Goal: Task Accomplishment & Management: Use online tool/utility

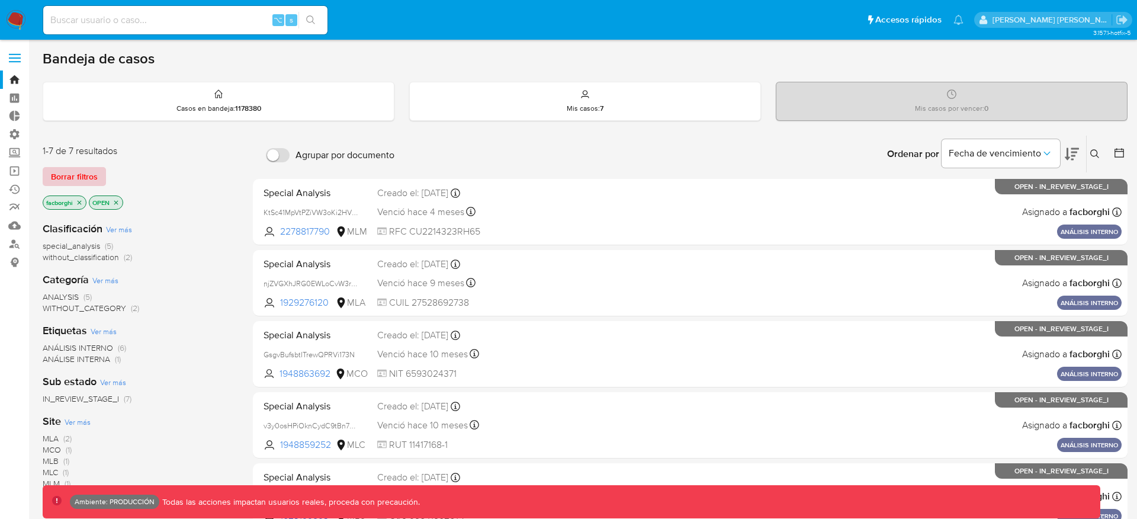
click at [98, 173] on button "Borrar filtros" at bounding box center [74, 176] width 63 height 19
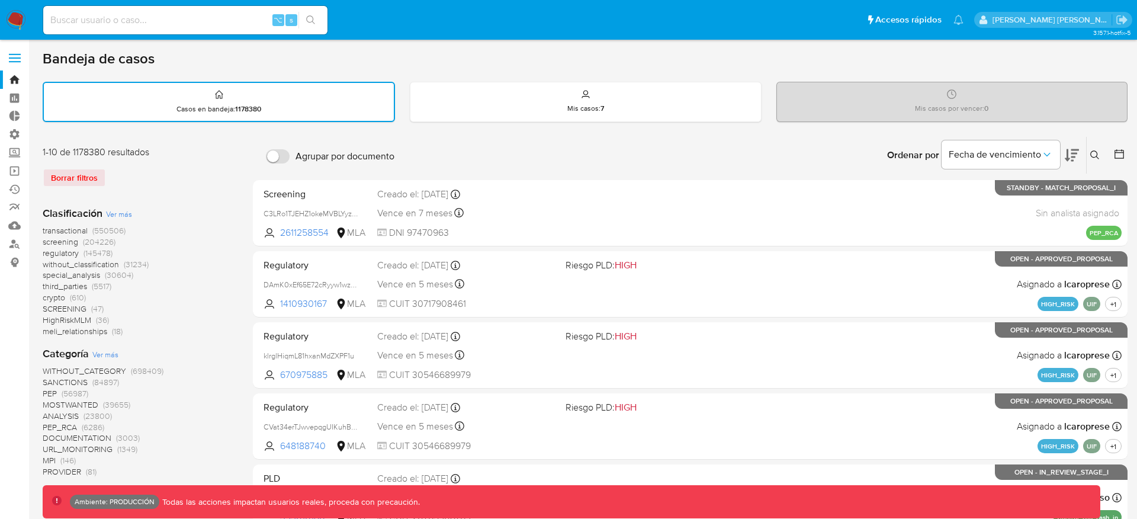
click at [94, 230] on span "(550506)" at bounding box center [108, 231] width 33 height 12
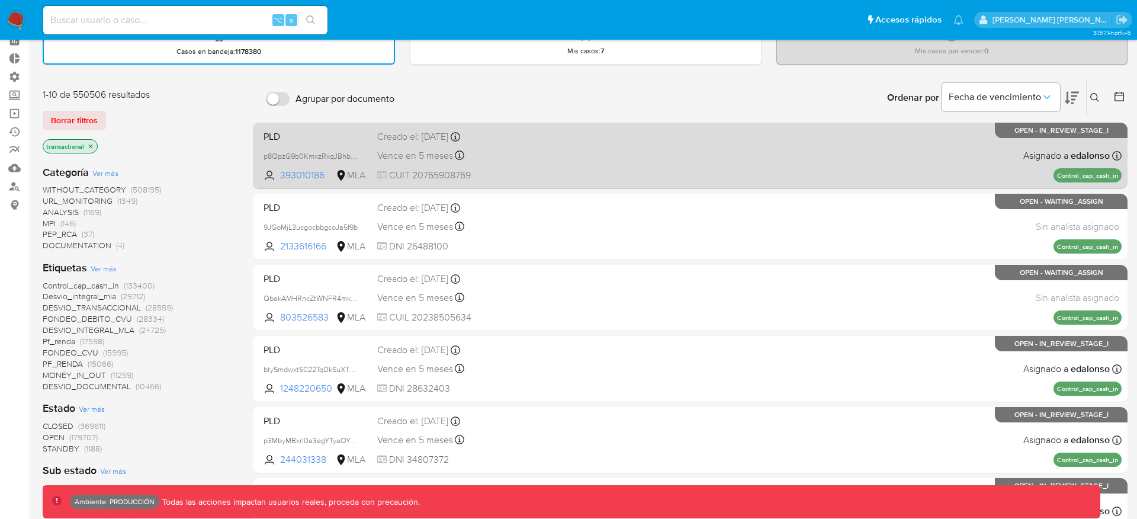
scroll to position [39, 0]
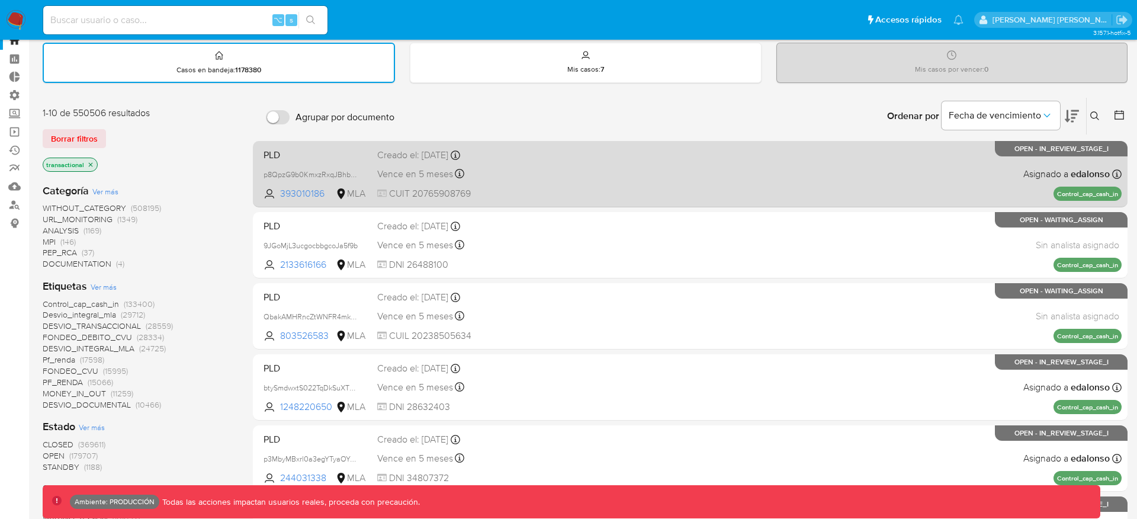
click at [634, 183] on div "PLD p8QpzG9b0KmxzRxqJBhbNdya 393010186 MLA Creado el: [DATE] Creado el: [DATE] …" at bounding box center [690, 174] width 863 height 60
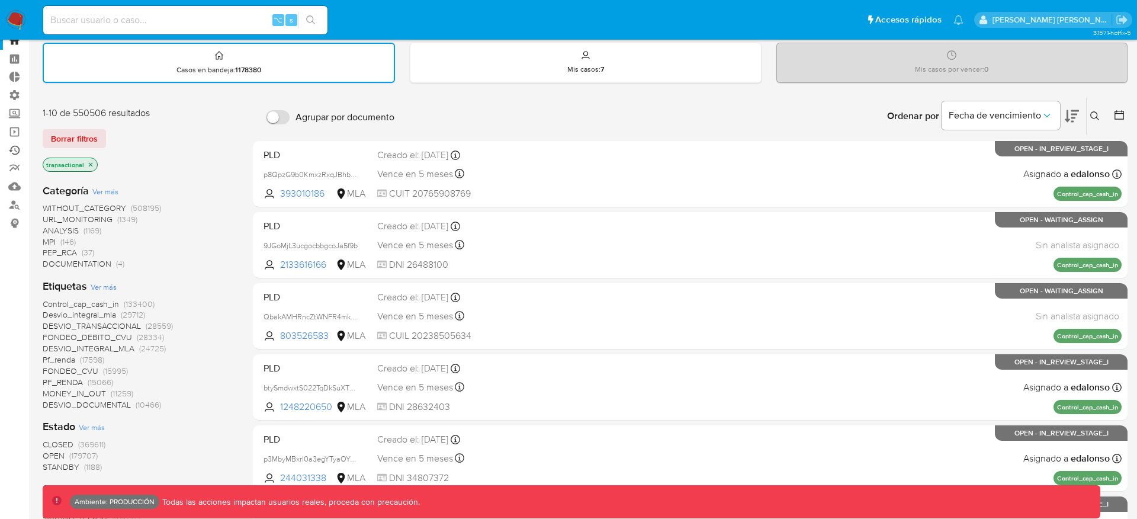
click at [15, 149] on link "Ejecuciones automáticas" at bounding box center [70, 150] width 141 height 18
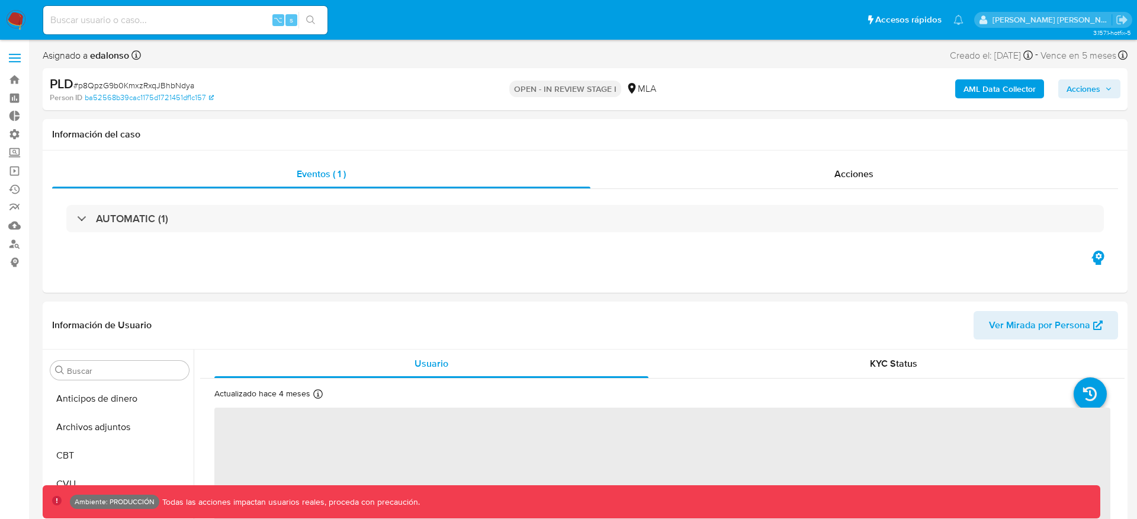
scroll to position [557, 0]
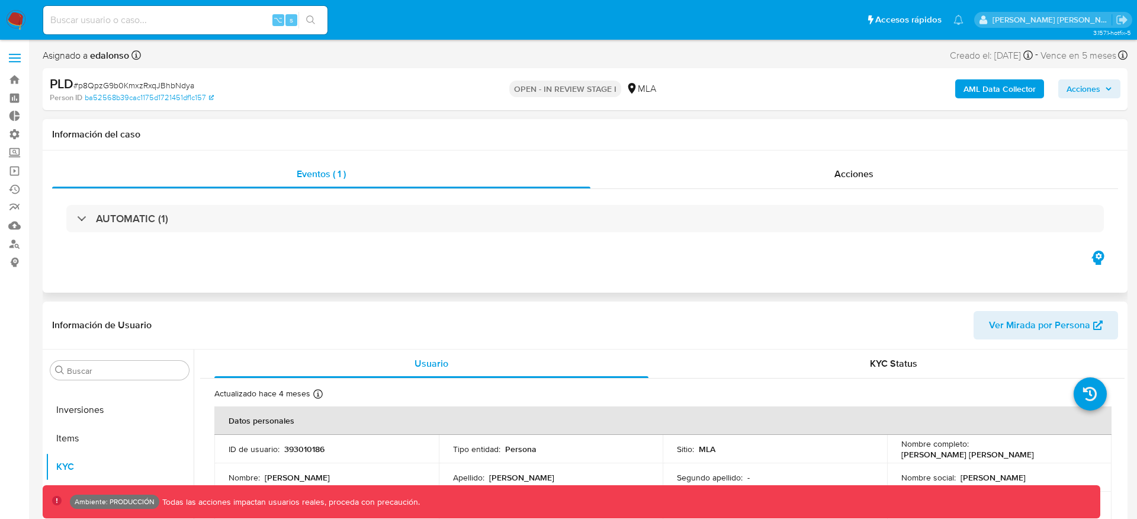
select select "10"
click at [601, 202] on div "AUTOMATIC (1)" at bounding box center [585, 218] width 1066 height 59
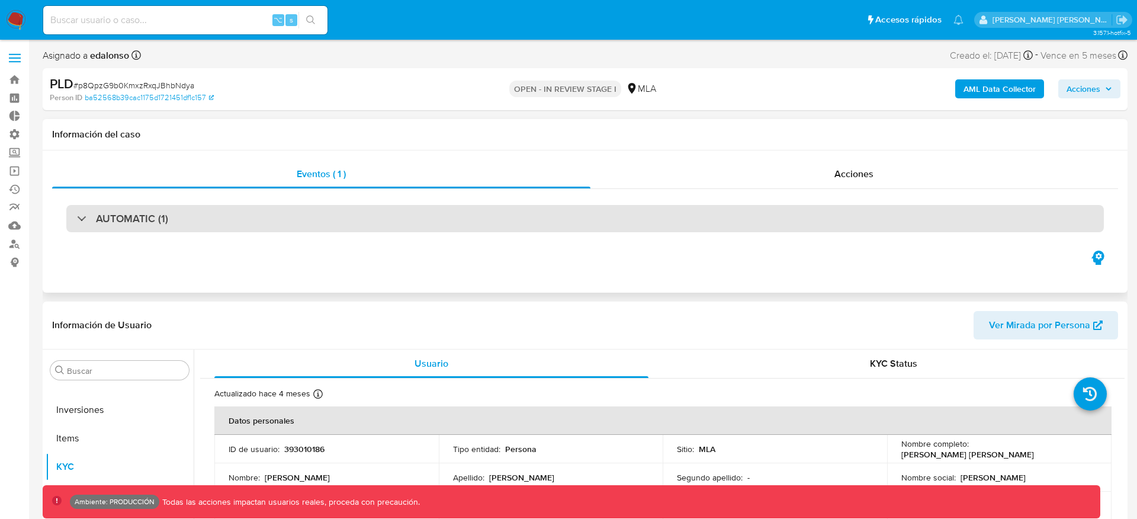
click at [598, 216] on div "AUTOMATIC (1)" at bounding box center [585, 218] width 1038 height 27
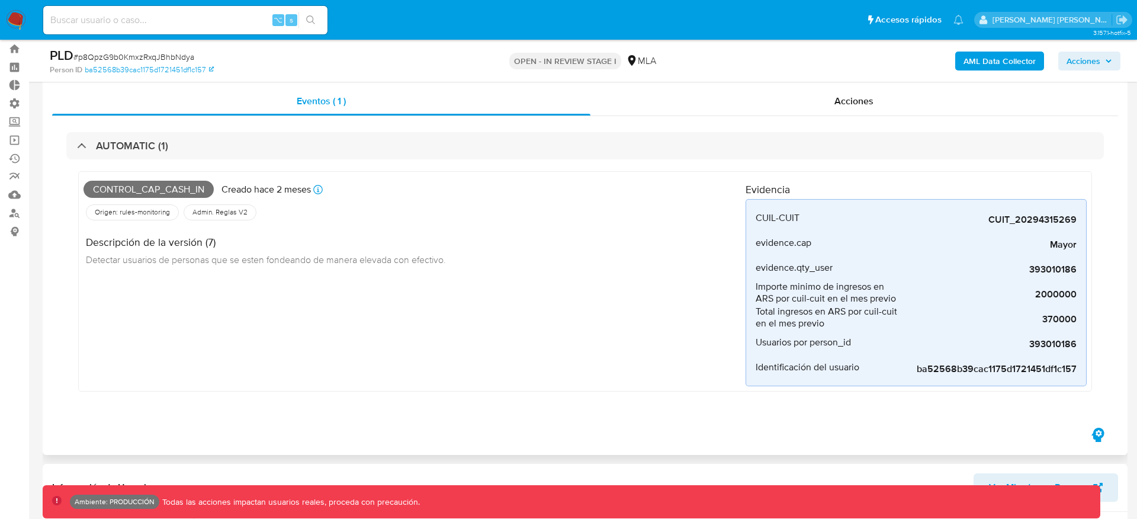
scroll to position [36, 0]
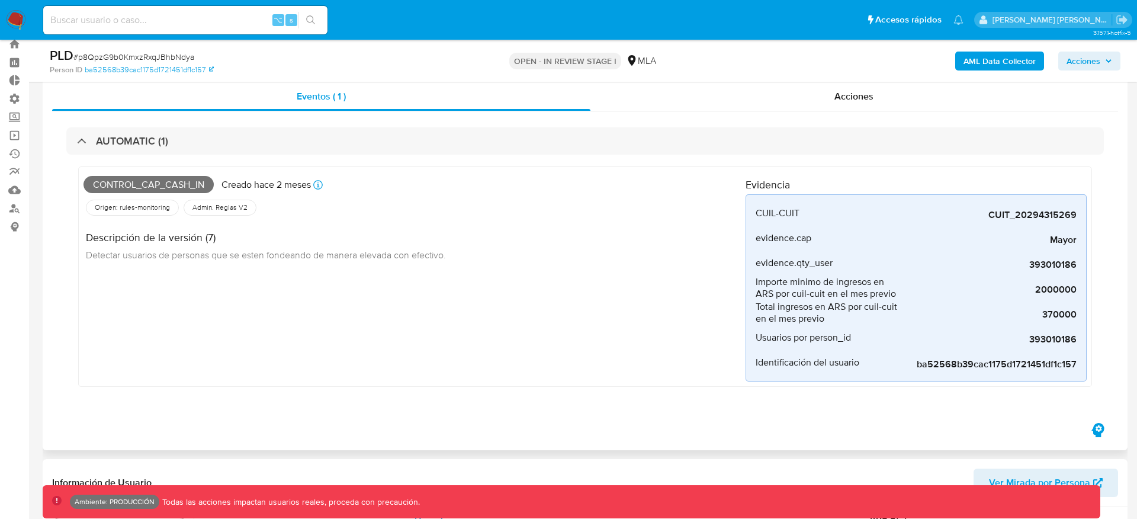
click at [680, 226] on div "Descripción de la versión (7) Detectar usuarios de personas que se esten fondea…" at bounding box center [415, 244] width 662 height 53
click at [687, 226] on div "Descripción de la versión (7) Detectar usuarios de personas que se esten fondea…" at bounding box center [415, 244] width 662 height 53
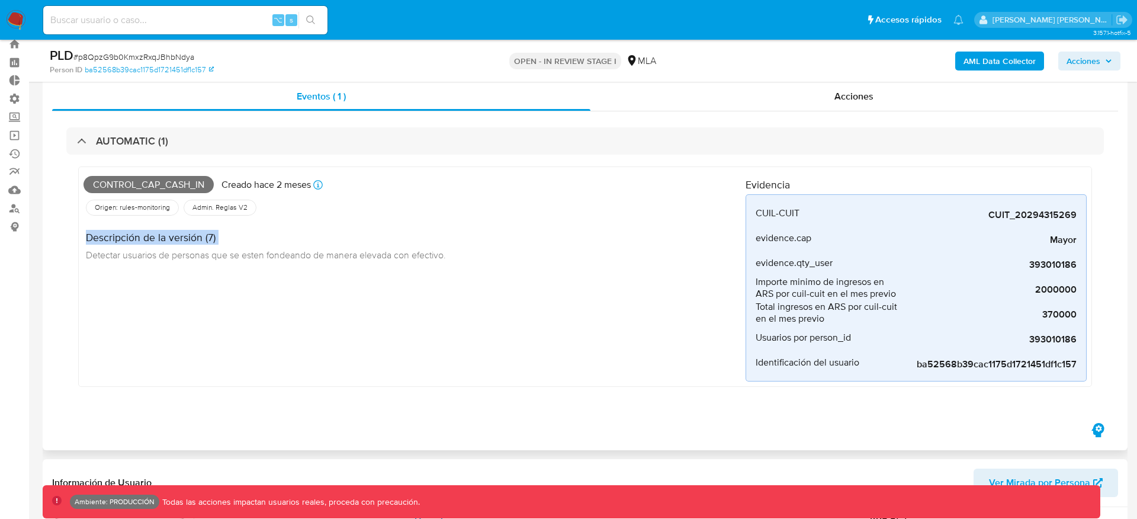
click at [690, 227] on div "Descripción de la versión (7) Detectar usuarios de personas que se esten fondea…" at bounding box center [415, 244] width 662 height 53
click at [703, 229] on div "Descripción de la versión (7) Detectar usuarios de personas que se esten fondea…" at bounding box center [415, 244] width 662 height 53
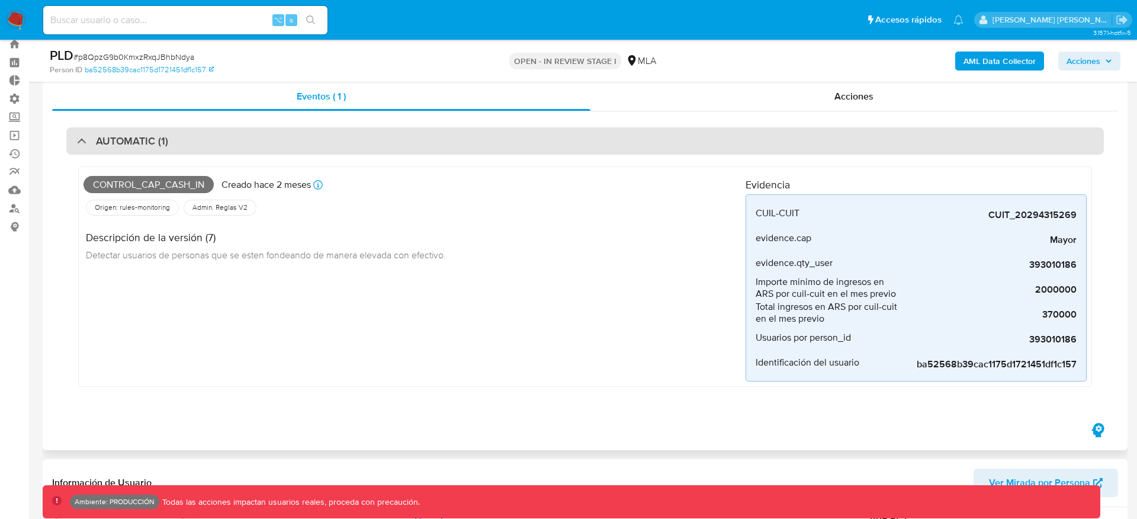
click at [697, 143] on div "AUTOMATIC (1)" at bounding box center [585, 140] width 1038 height 27
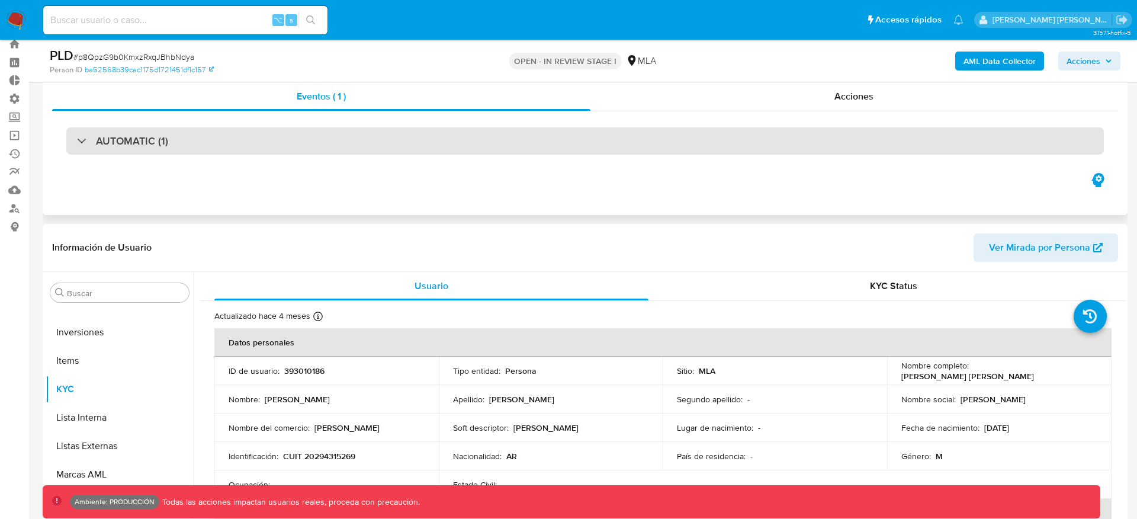
click at [697, 143] on div "AUTOMATIC (1)" at bounding box center [585, 140] width 1038 height 27
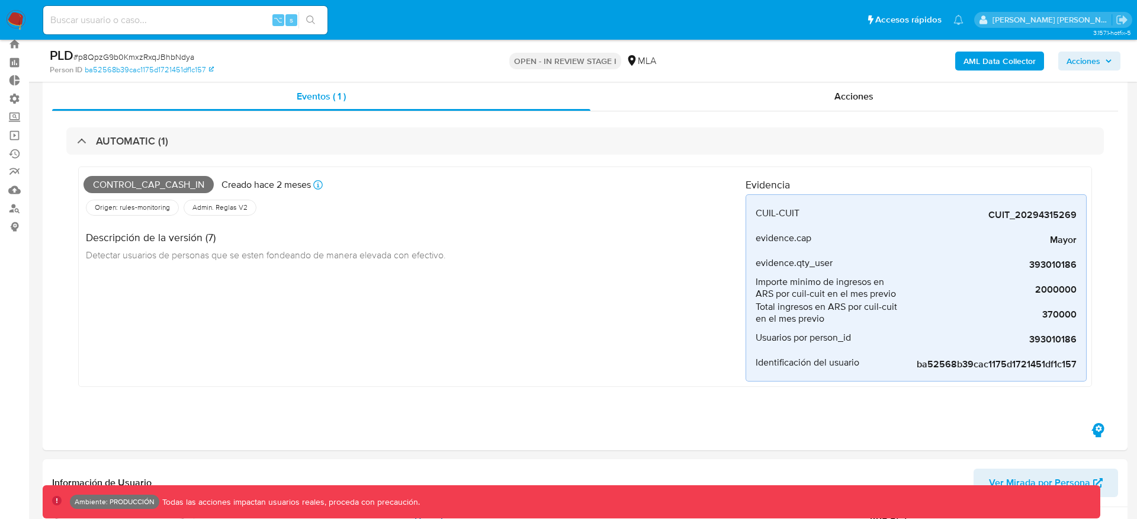
click at [19, 13] on img at bounding box center [16, 20] width 20 height 20
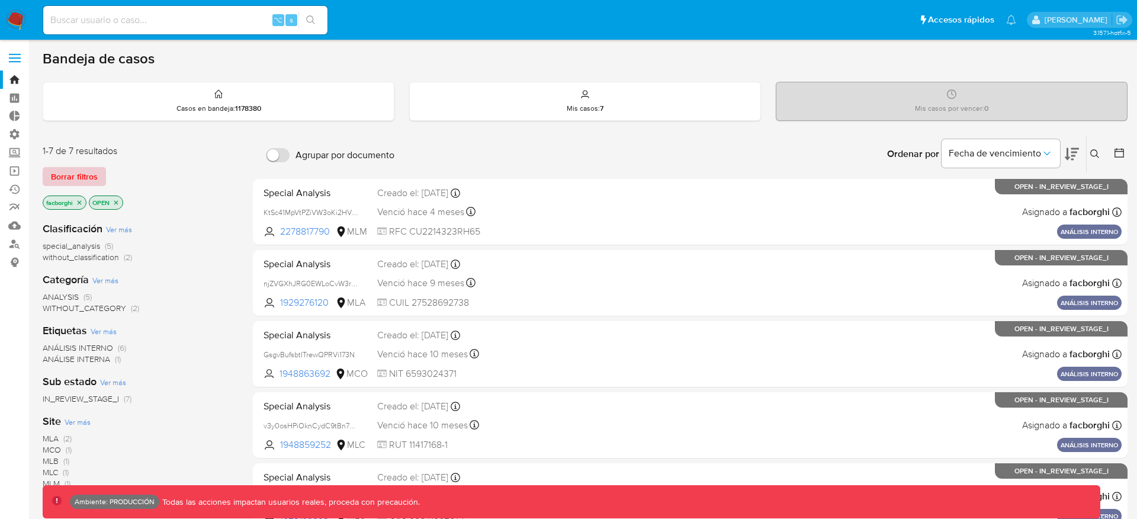
click at [70, 176] on span "Borrar filtros" at bounding box center [74, 176] width 47 height 17
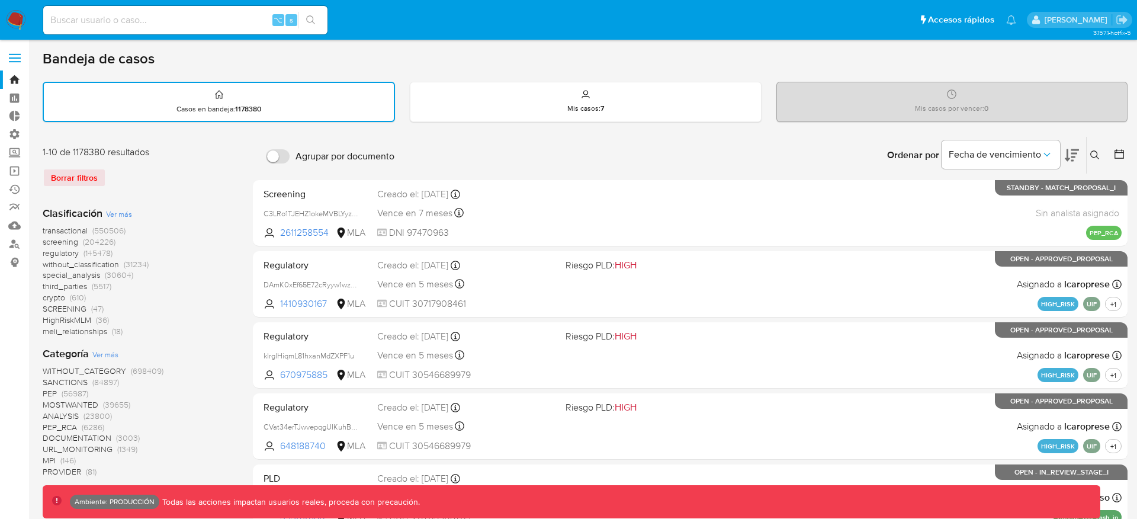
click at [109, 233] on span "(550506)" at bounding box center [108, 231] width 33 height 12
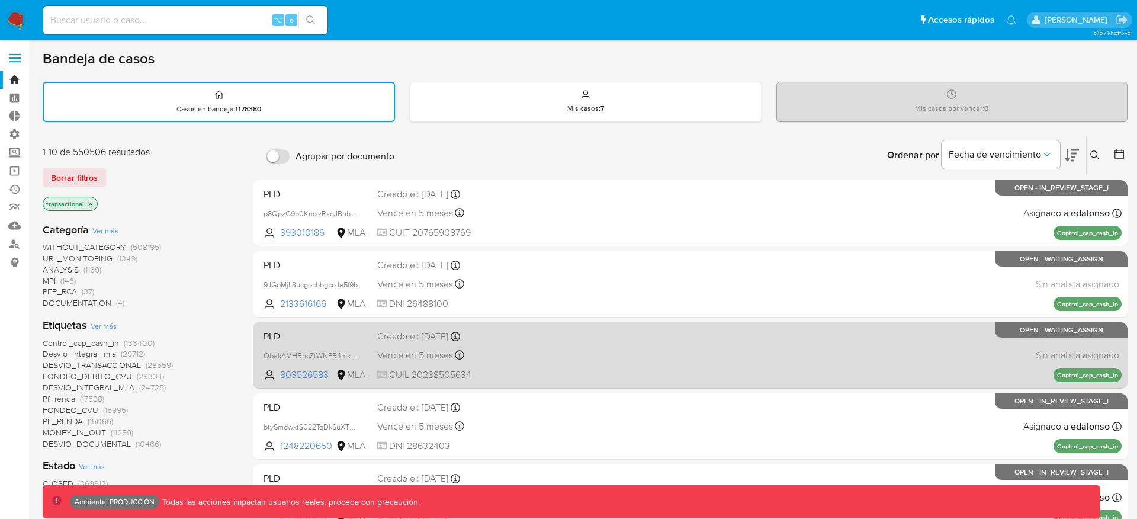
scroll to position [693, 0]
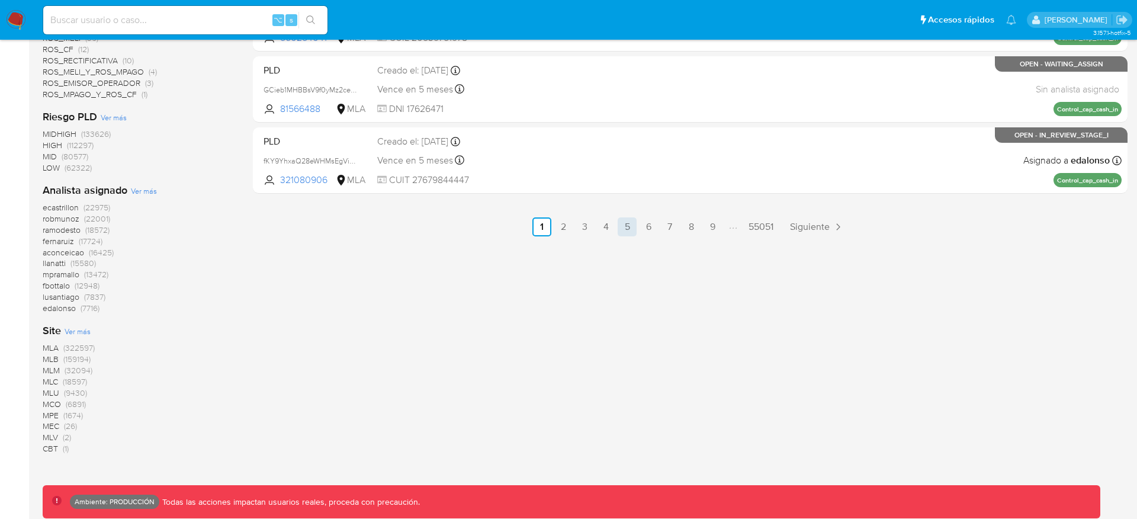
click at [623, 230] on link "5" at bounding box center [627, 226] width 19 height 19
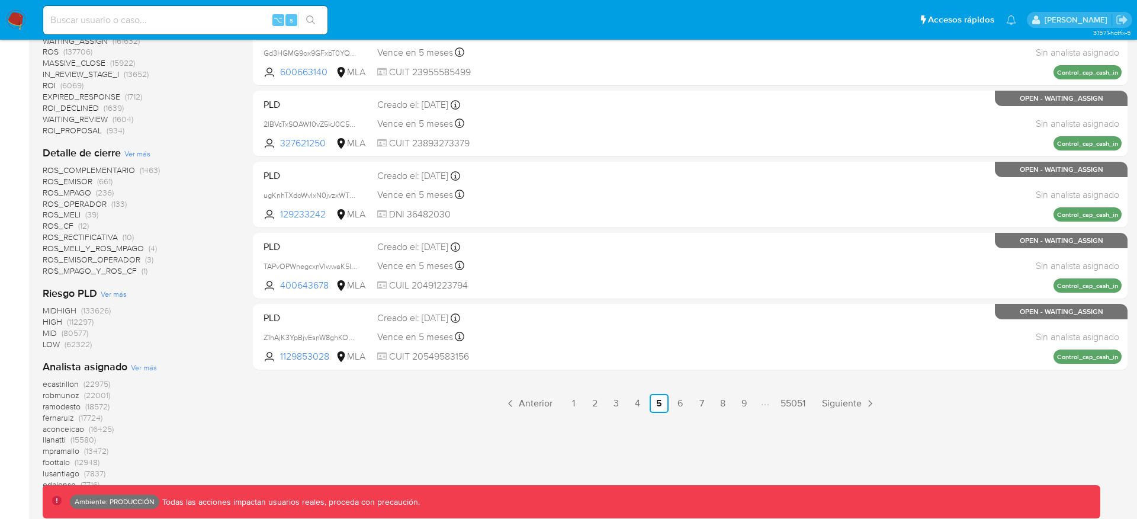
scroll to position [565, 0]
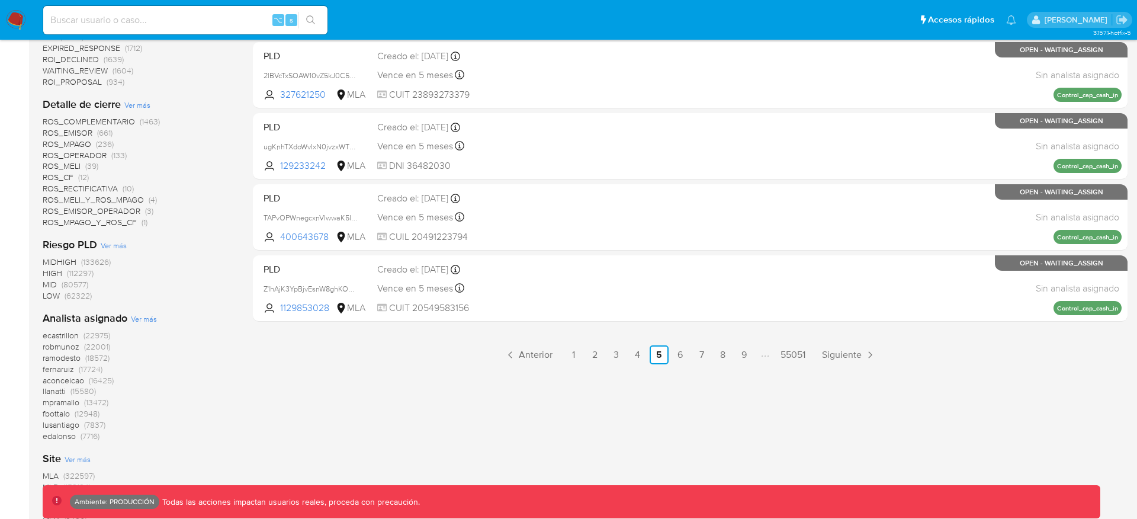
click at [73, 475] on span "(322597)" at bounding box center [78, 476] width 31 height 12
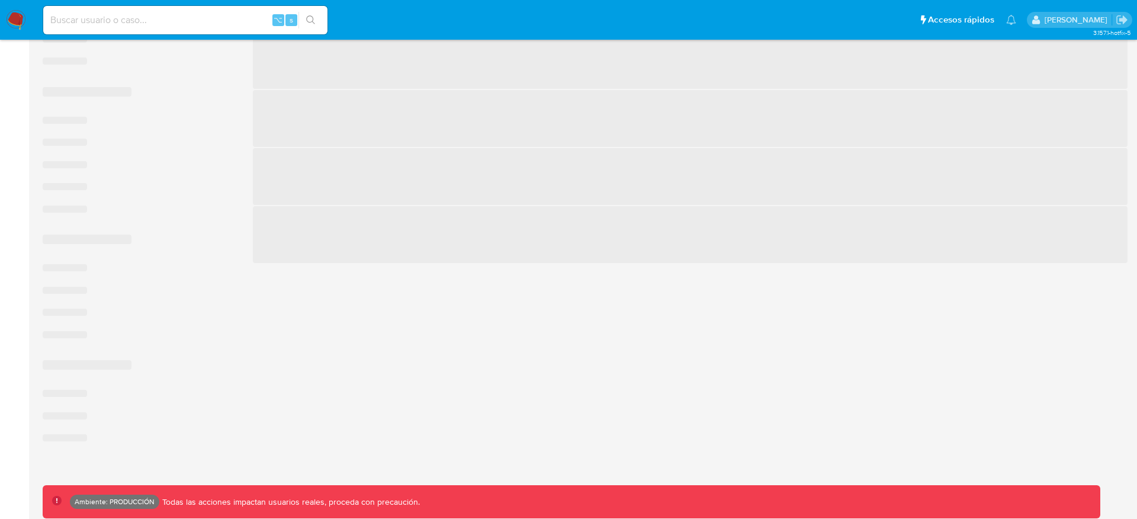
scroll to position [451, 0]
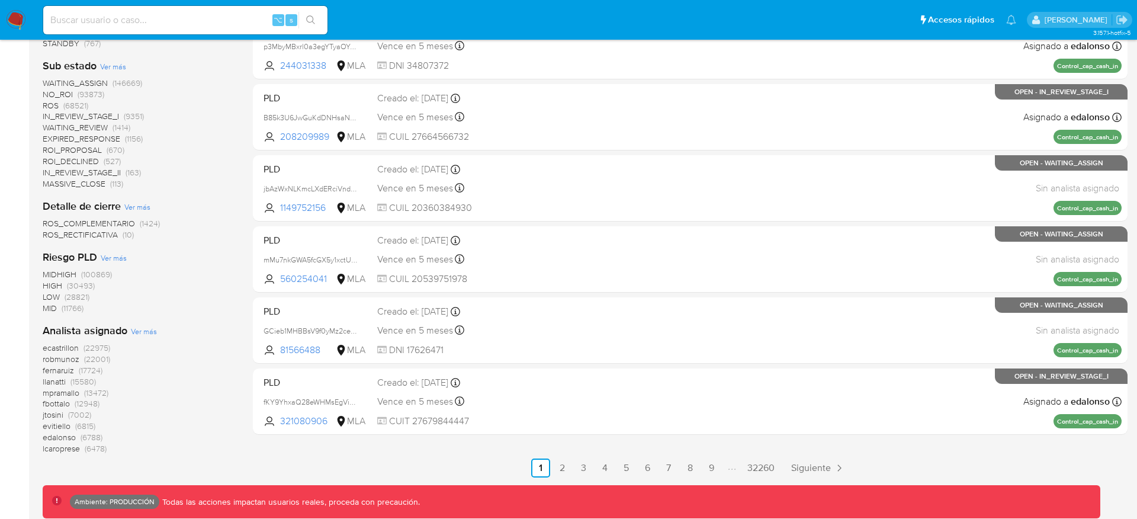
click at [77, 286] on span "(30493)" at bounding box center [81, 286] width 28 height 12
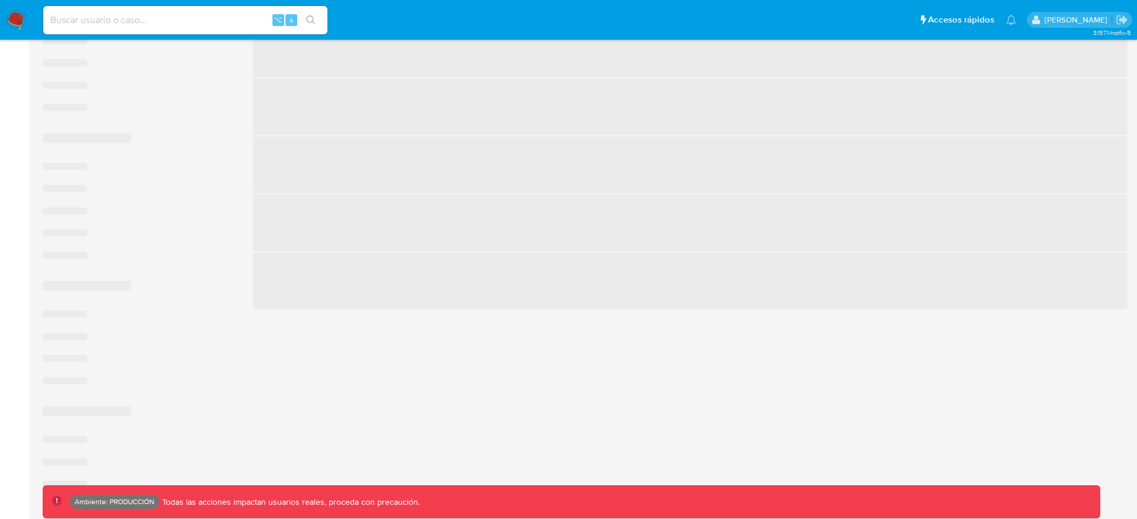
scroll to position [418, 0]
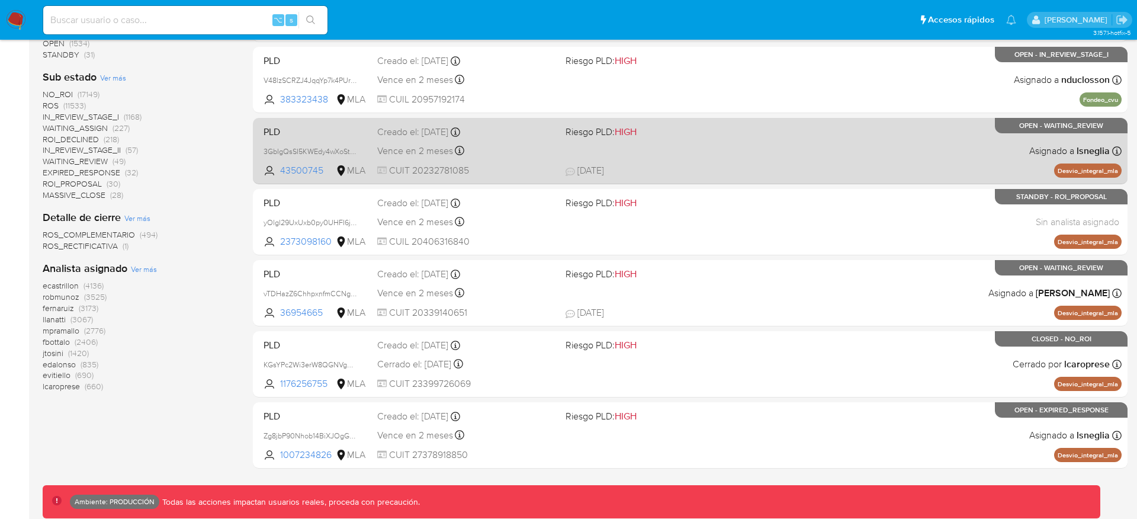
click at [732, 164] on span "20/08/2025 20/08/2025 10:11" at bounding box center [750, 170] width 368 height 13
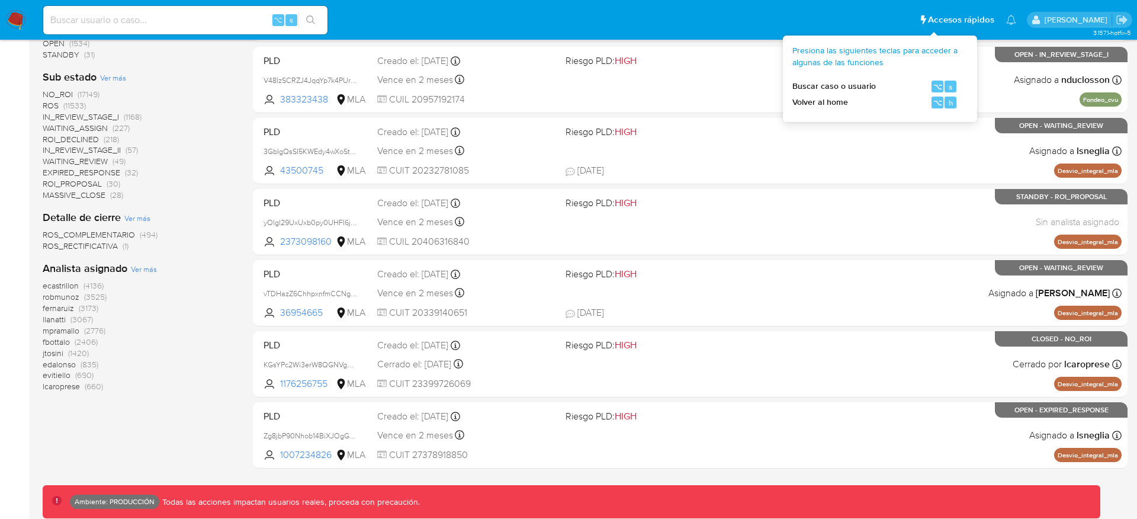
click at [897, 64] on span "Presiona las siguientes teclas para acceder a algunas de las funciones" at bounding box center [876, 56] width 166 height 23
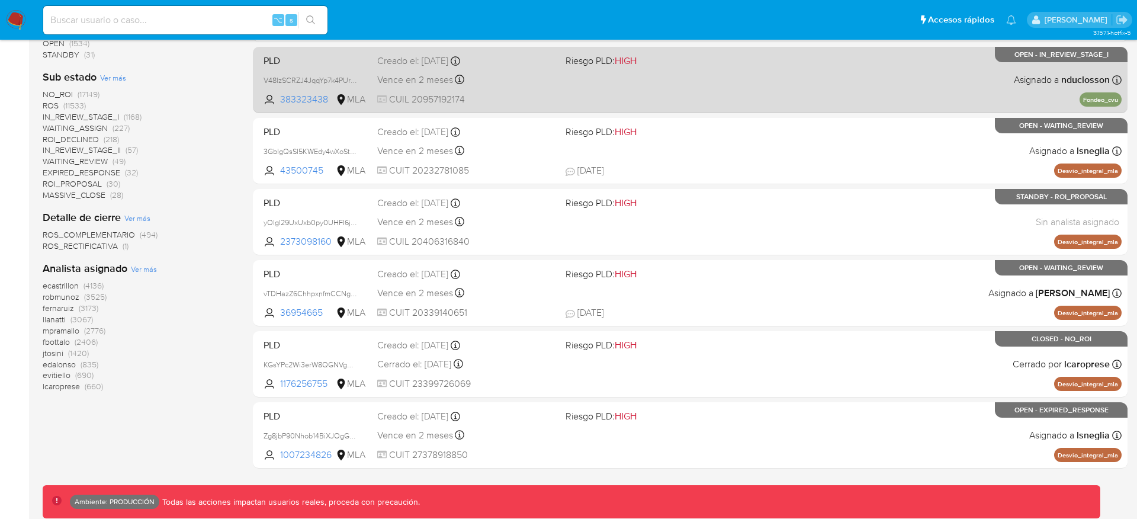
click at [1008, 85] on div "PLD V48lzSCRZJ4JqqYp7k4PUrRR 383323438 MLA Riesgo PLD: HIGH Creado el: 12/08/20…" at bounding box center [690, 80] width 863 height 60
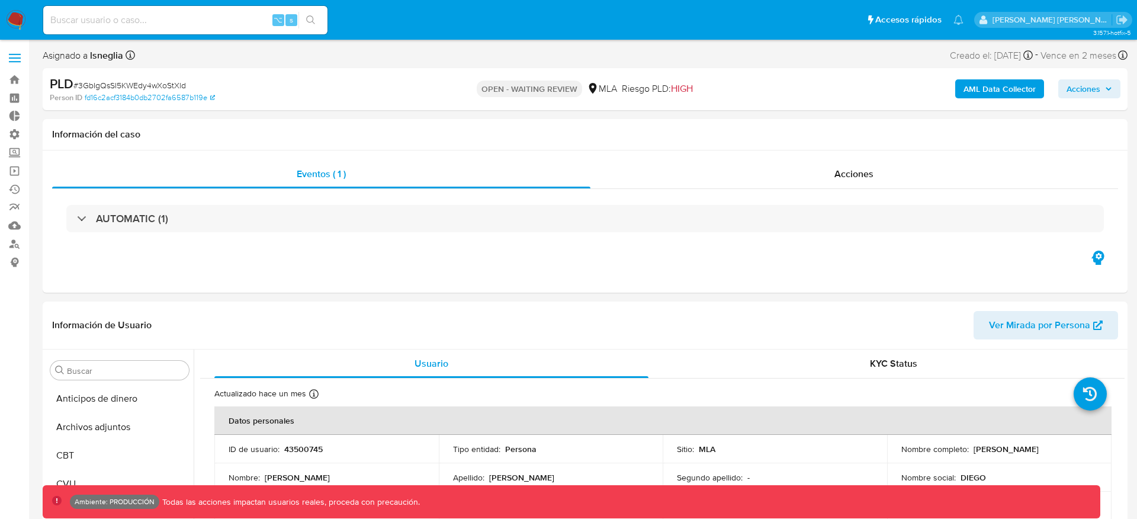
select select "10"
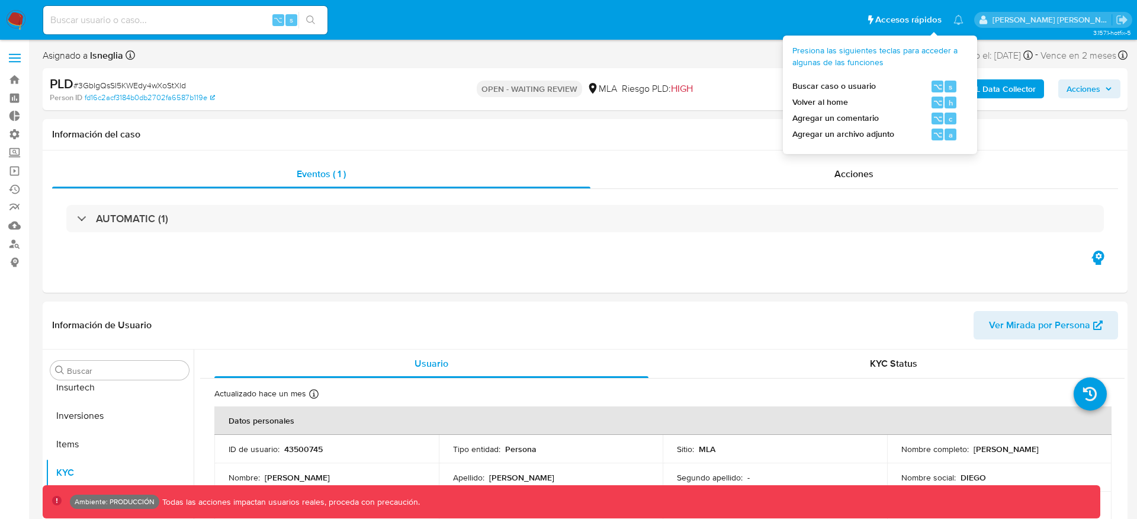
scroll to position [557, 0]
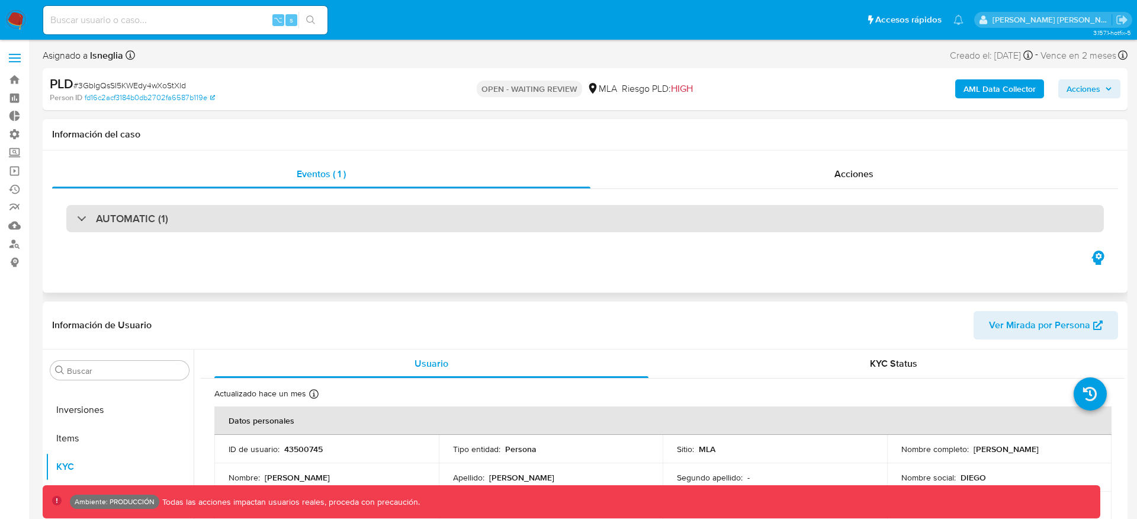
click at [803, 221] on div "AUTOMATIC (1)" at bounding box center [585, 218] width 1038 height 27
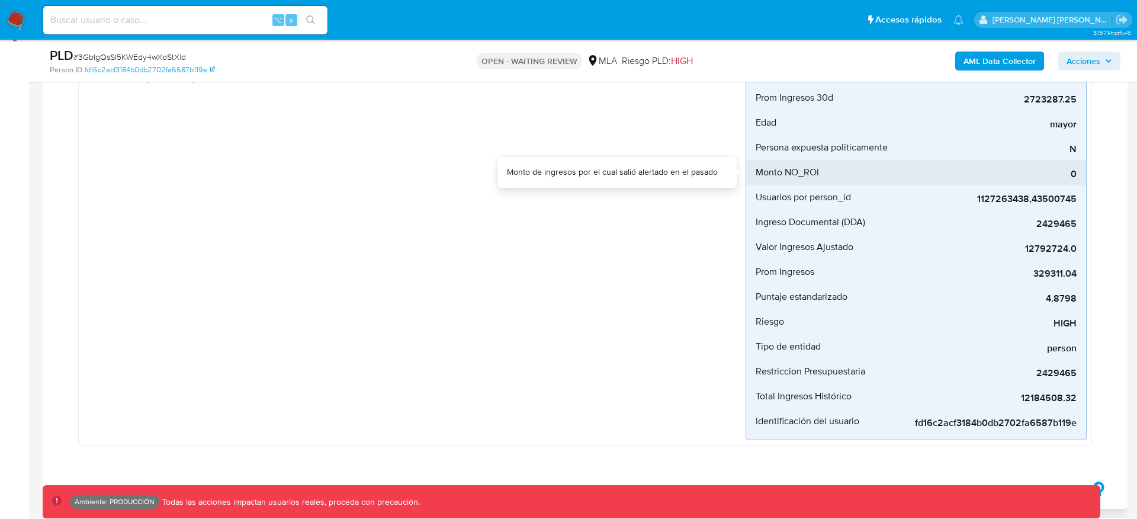
scroll to position [231, 0]
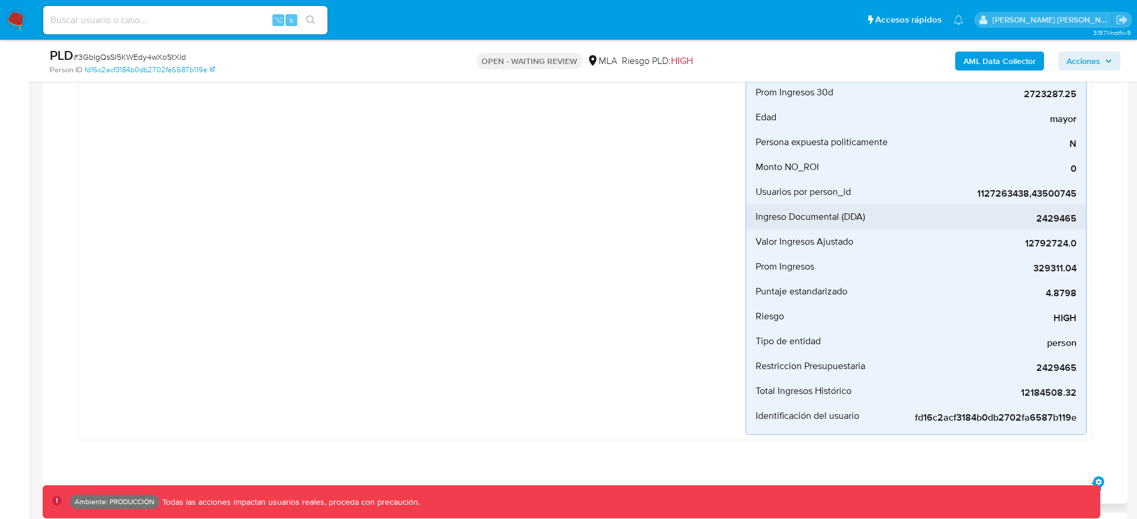
click at [1016, 223] on span "2429465" at bounding box center [988, 219] width 178 height 12
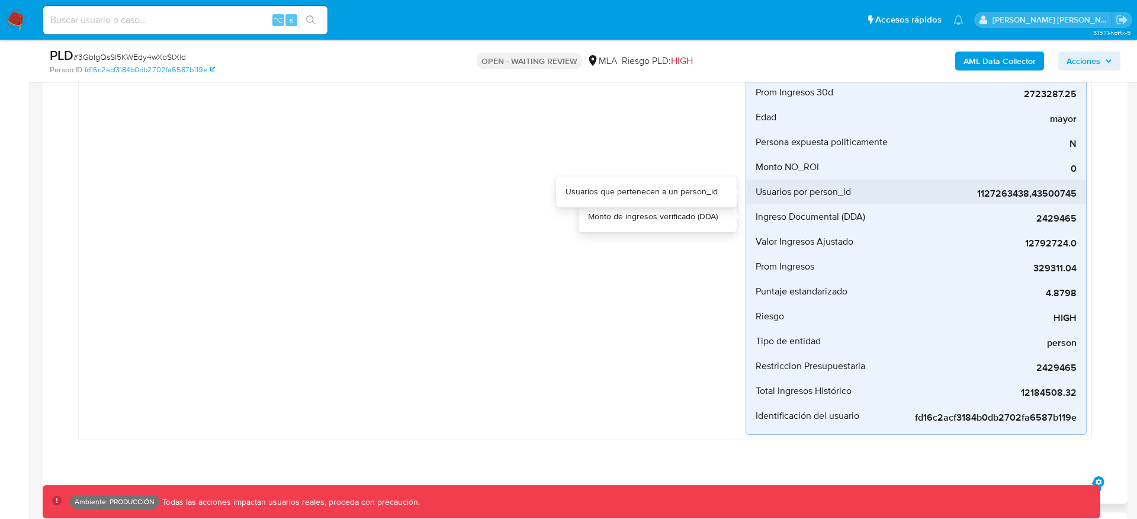
click at [975, 198] on span "1127263438,43500745" at bounding box center [988, 194] width 178 height 12
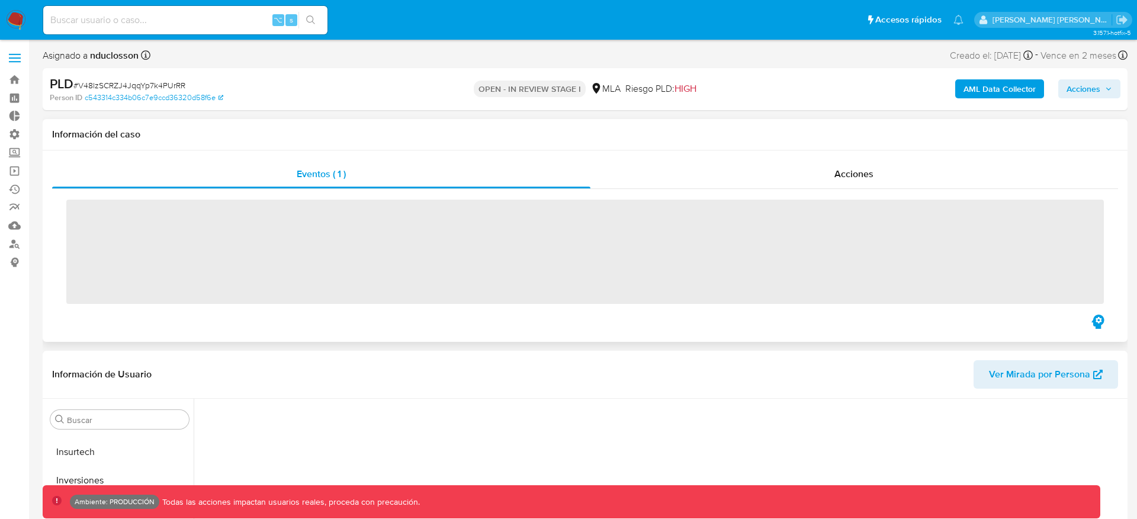
scroll to position [557, 0]
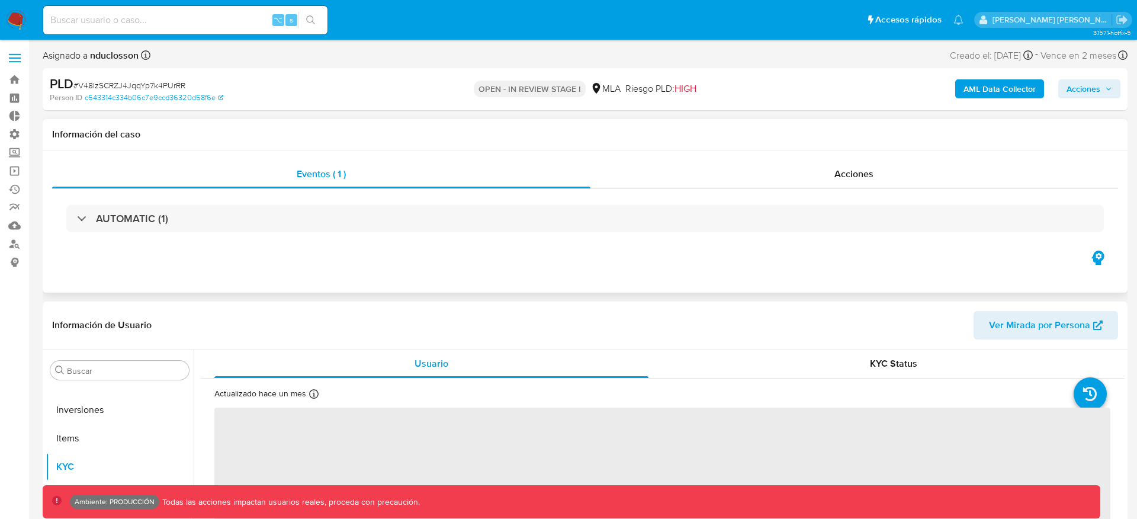
click at [640, 209] on div "AUTOMATIC (1)" at bounding box center [585, 218] width 1038 height 27
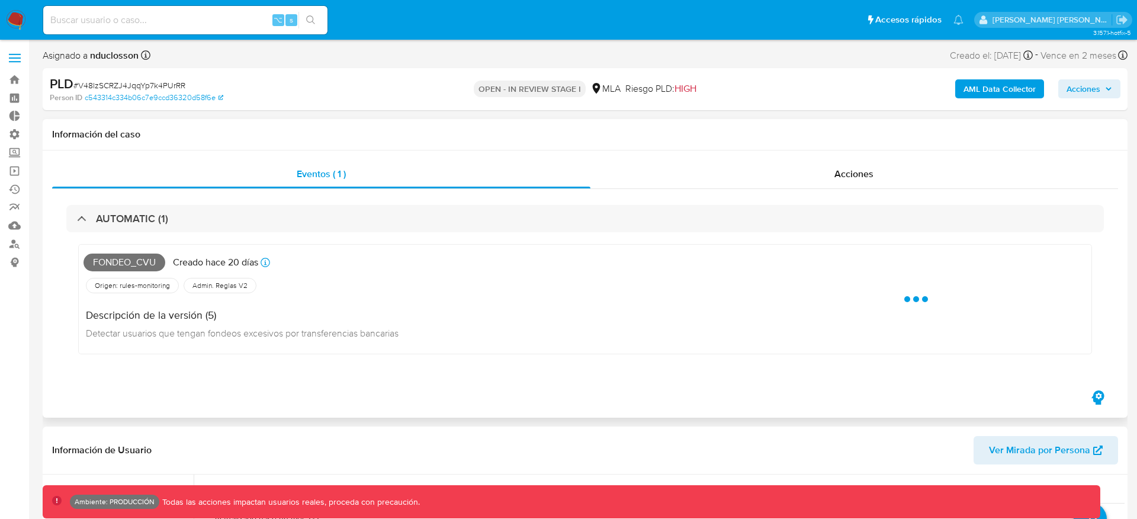
select select "10"
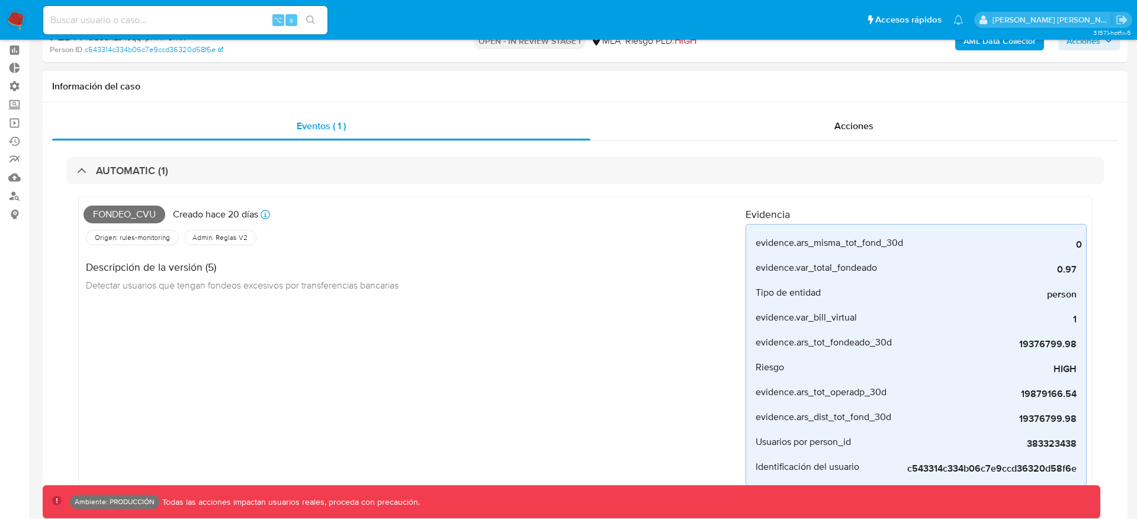
scroll to position [55, 0]
